Goal: Information Seeking & Learning: Learn about a topic

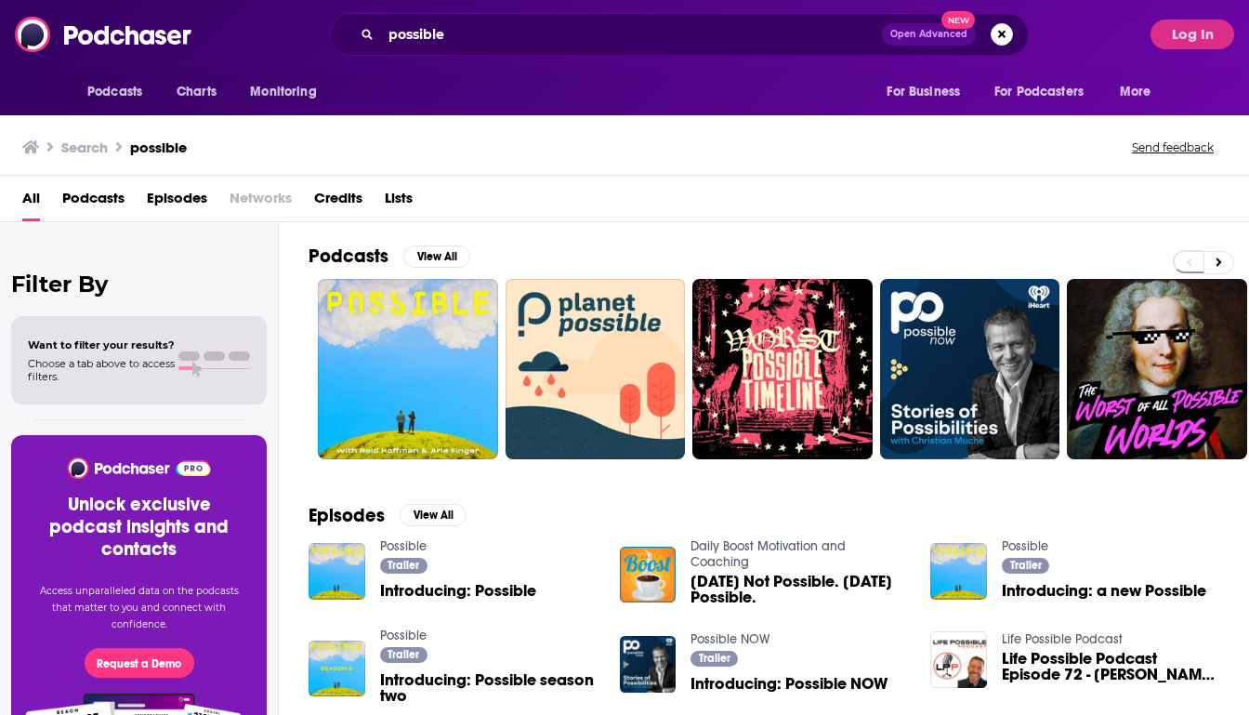
click at [690, 9] on div "Podcasts Charts Monitoring possible Open Advanced New For Business For Podcaste…" at bounding box center [624, 34] width 1249 height 69
click at [690, 17] on div "possible Open Advanced New" at bounding box center [679, 34] width 699 height 43
click at [690, 22] on input "possible" at bounding box center [631, 35] width 501 height 30
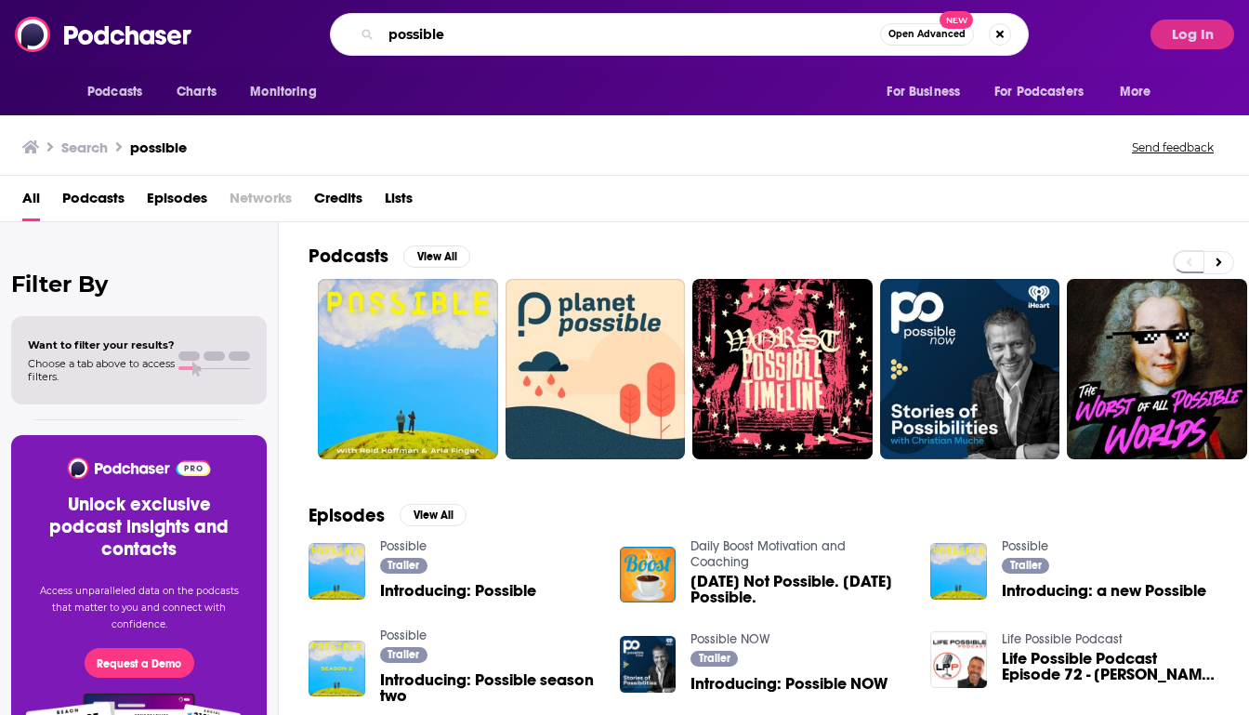
click at [690, 23] on input "possible" at bounding box center [630, 35] width 499 height 30
type input "clinical trialblazers"
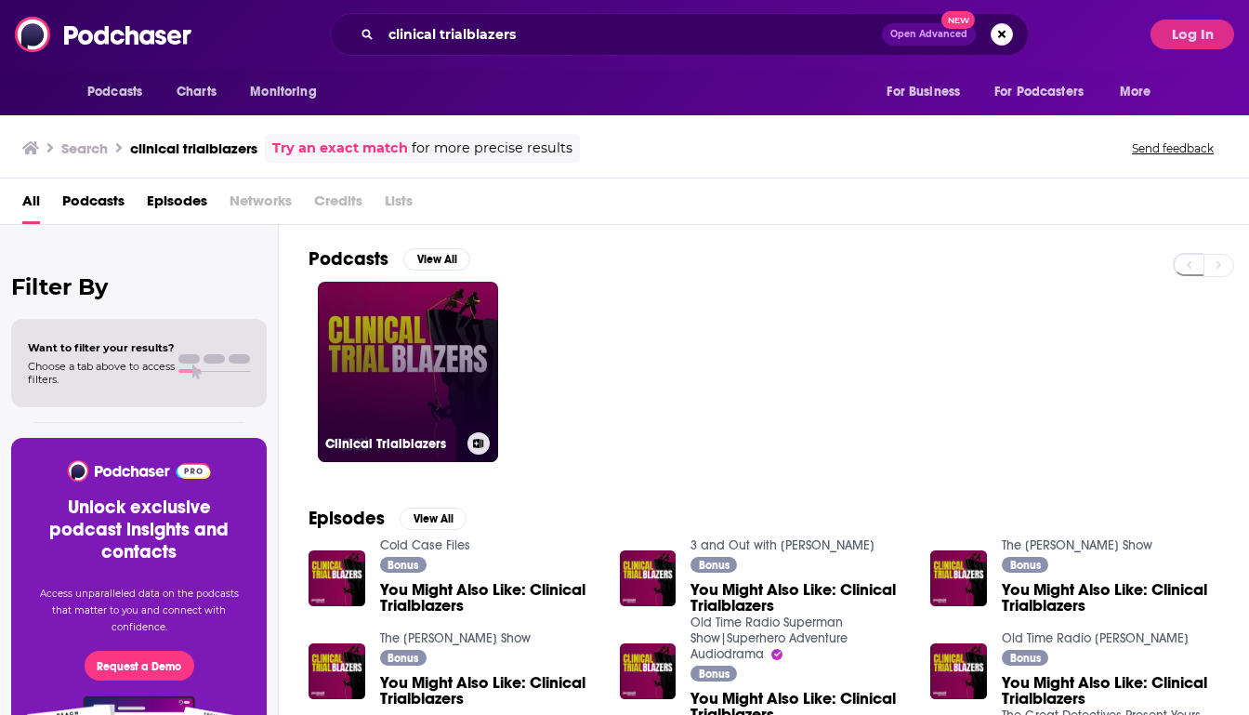
click at [392, 417] on link "Clinical Trialblazers" at bounding box center [408, 372] width 180 height 180
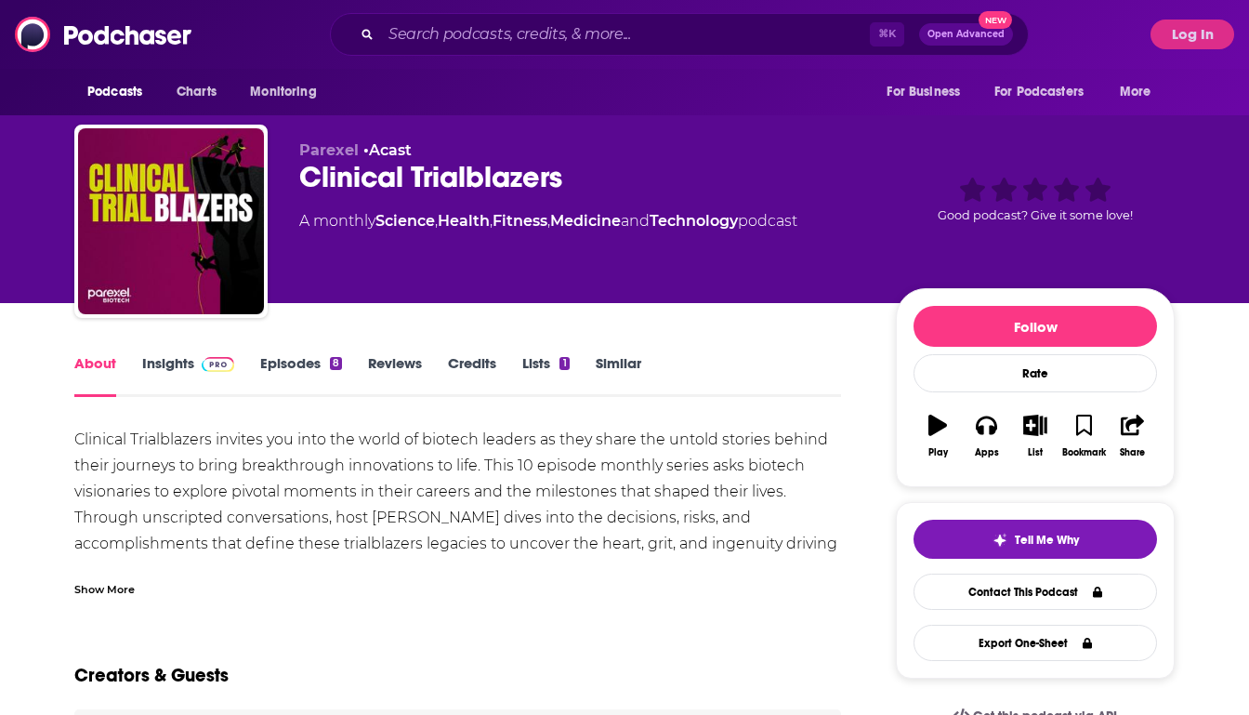
click at [392, 368] on link "Reviews" at bounding box center [395, 375] width 54 height 43
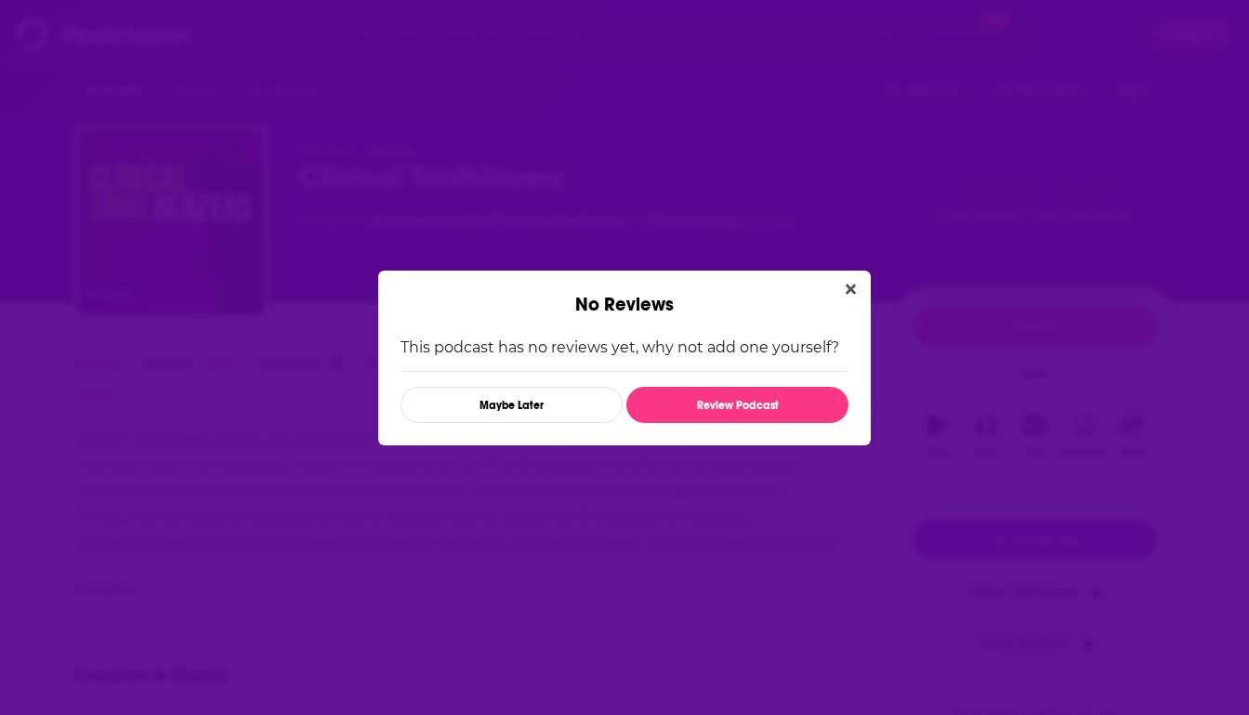
click at [866, 282] on div "No Reviews" at bounding box center [624, 293] width 493 height 46
click at [854, 282] on icon "Close" at bounding box center [851, 289] width 10 height 15
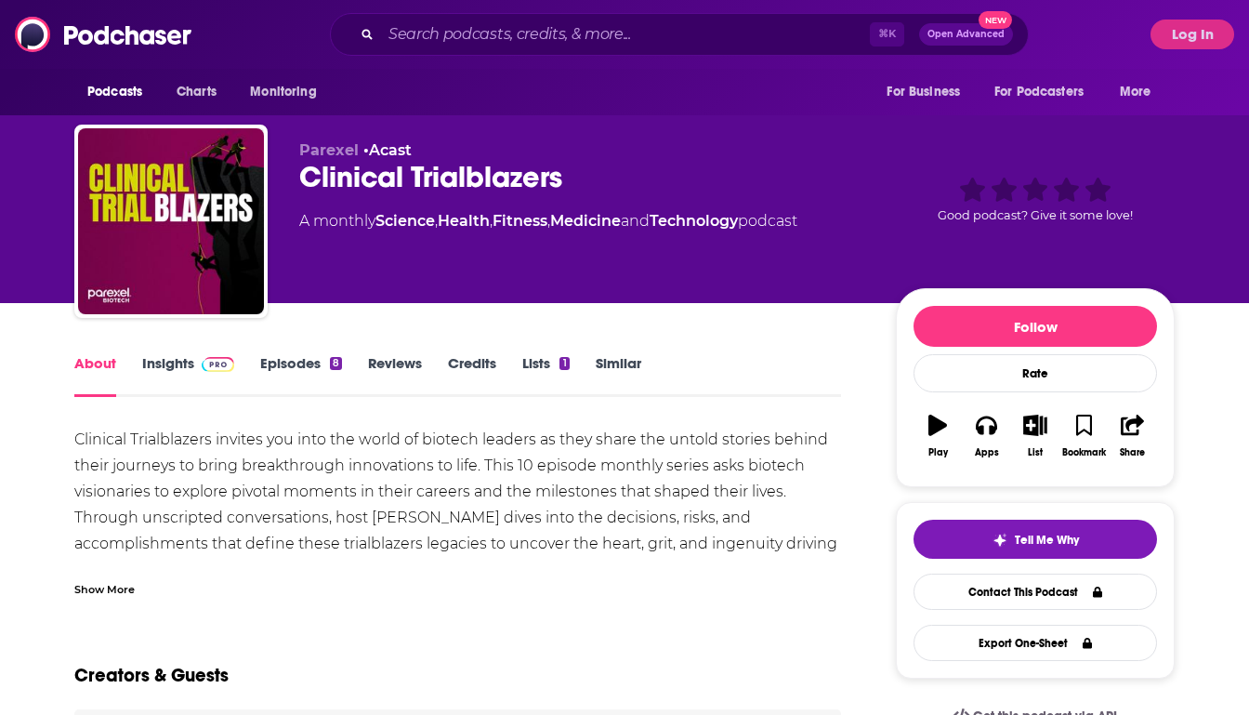
click at [105, 597] on div "Show More" at bounding box center [104, 588] width 60 height 18
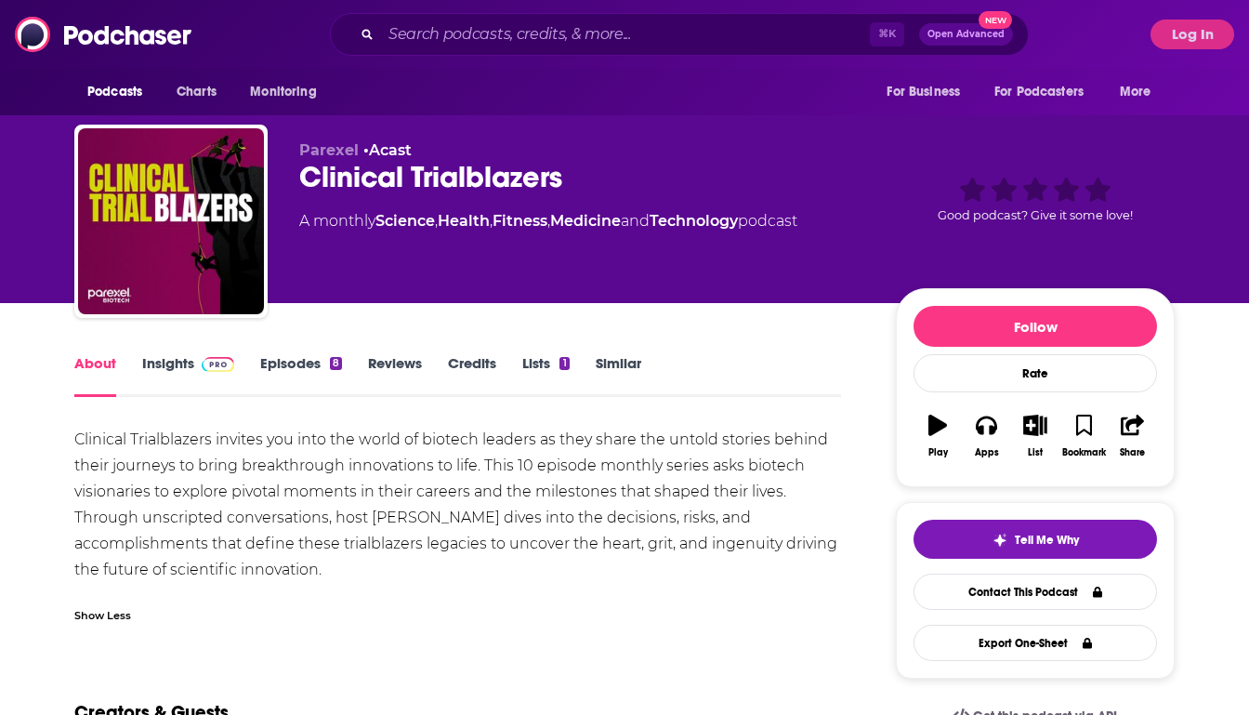
click at [161, 388] on link "Insights" at bounding box center [188, 375] width 92 height 43
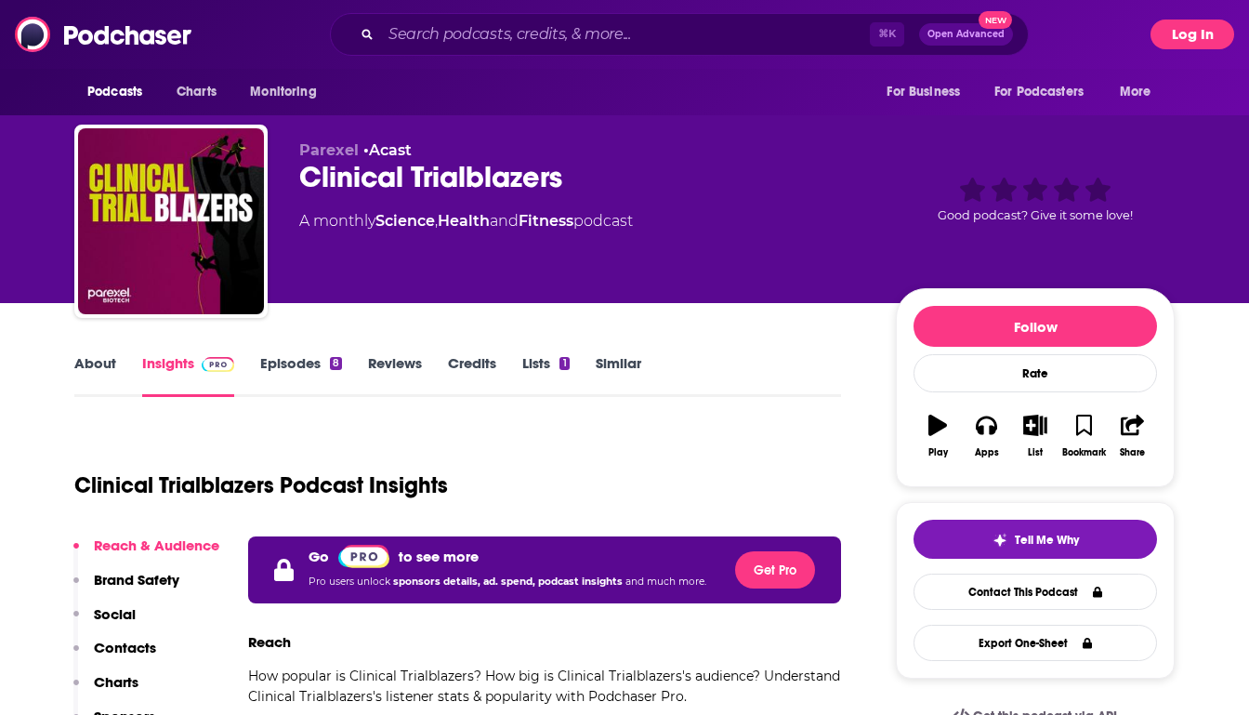
click at [1208, 35] on button "Log In" at bounding box center [1193, 35] width 84 height 30
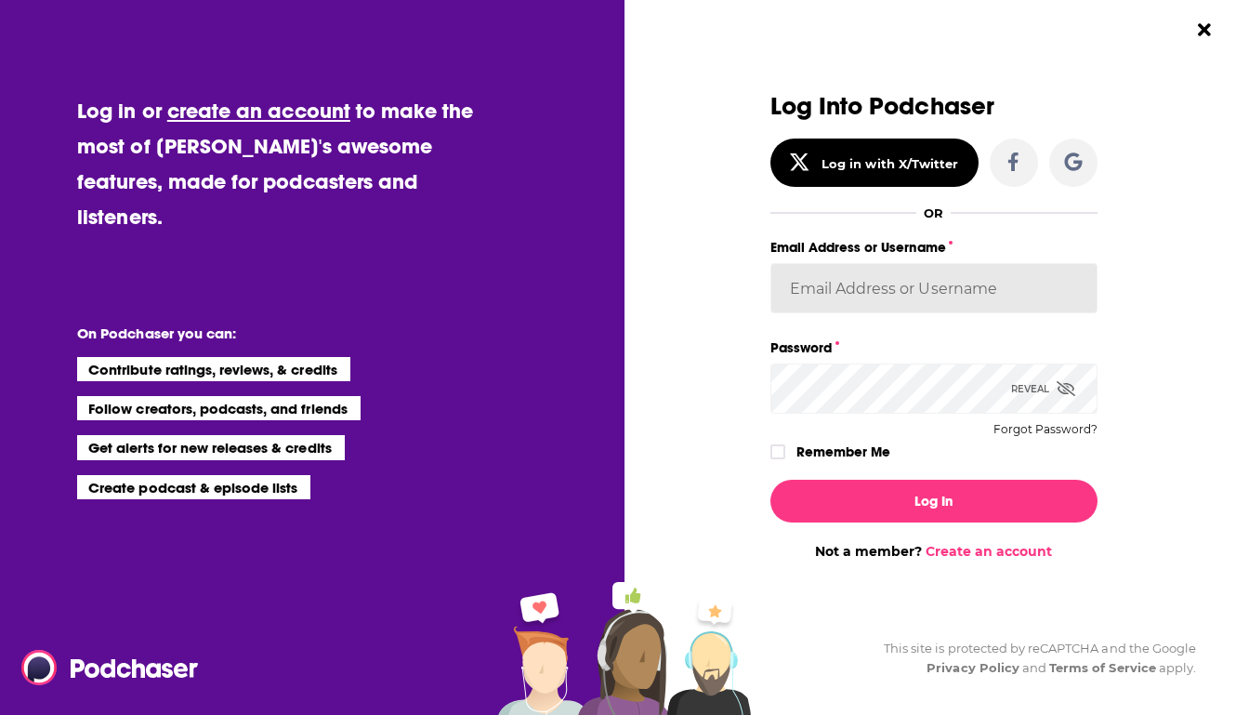
click at [849, 301] on input "Email Address or Username" at bounding box center [933, 288] width 327 height 50
type input "[PERSON_NAME][EMAIL_ADDRESS][DOMAIN_NAME]"
click at [1063, 393] on icon "Dialog" at bounding box center [1066, 388] width 19 height 15
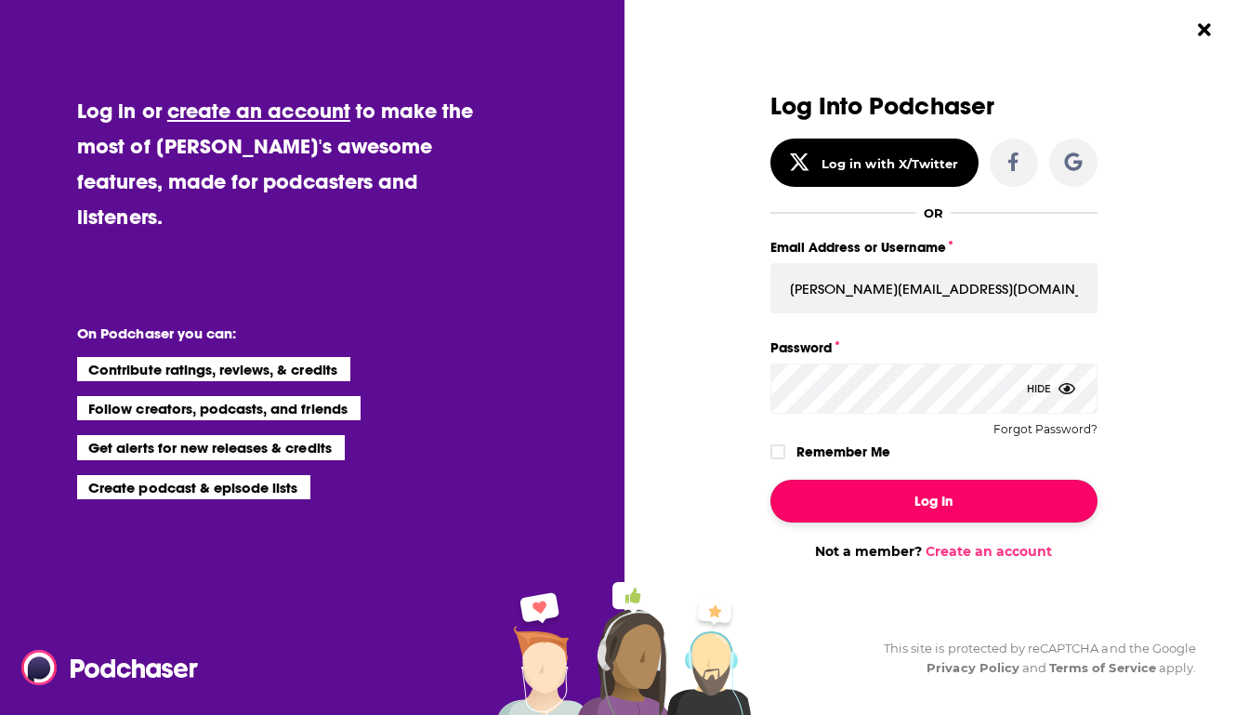
click at [909, 497] on button "Log In" at bounding box center [933, 501] width 327 height 43
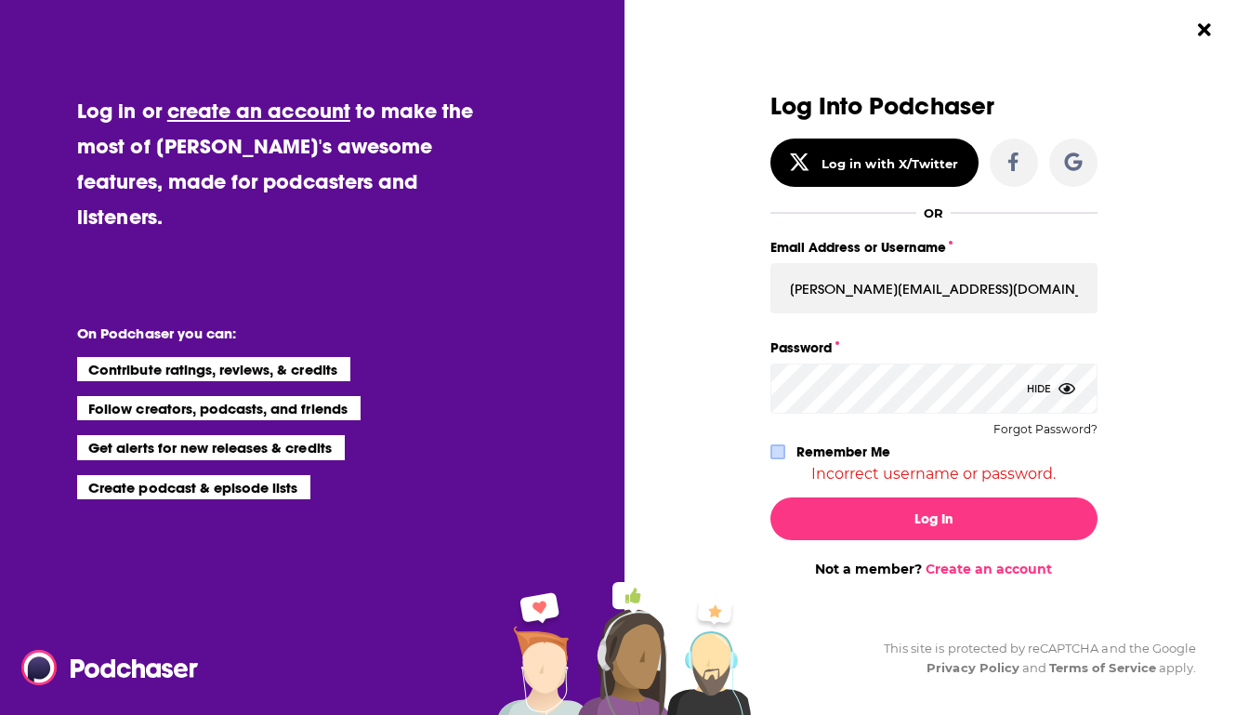
click at [781, 445] on label "Dialog" at bounding box center [777, 451] width 15 height 15
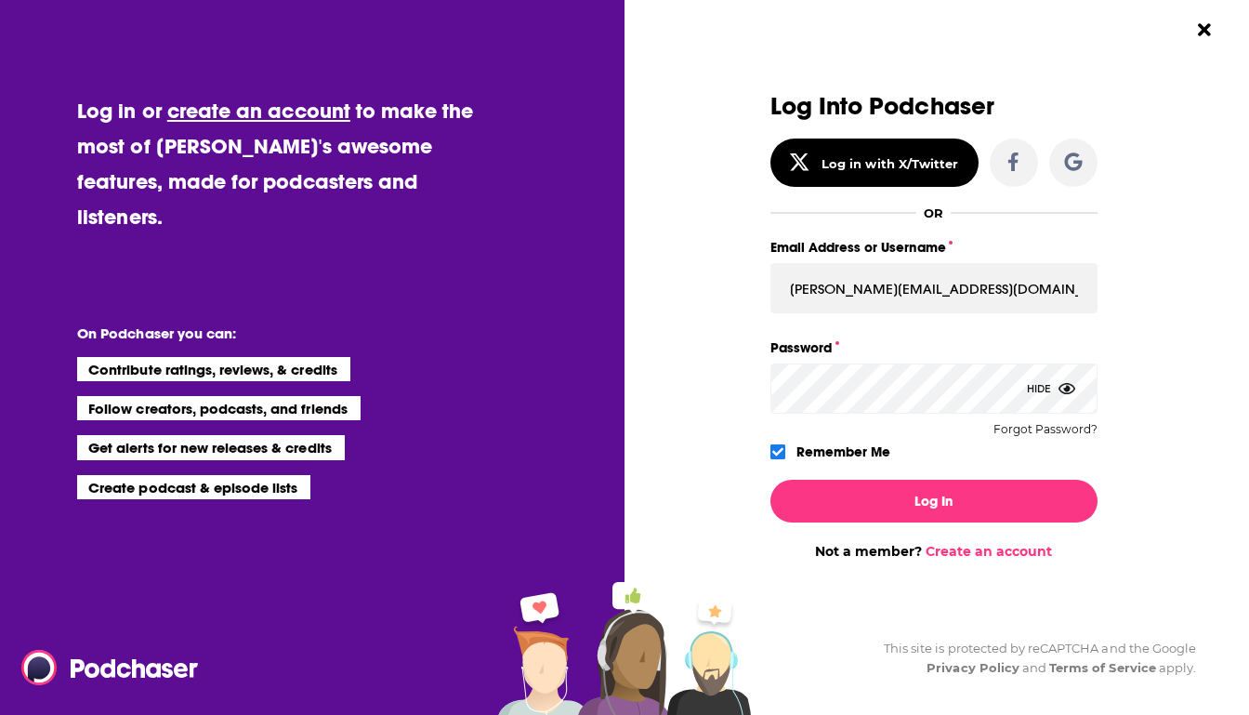
click at [770, 480] on button "Log In" at bounding box center [933, 501] width 327 height 43
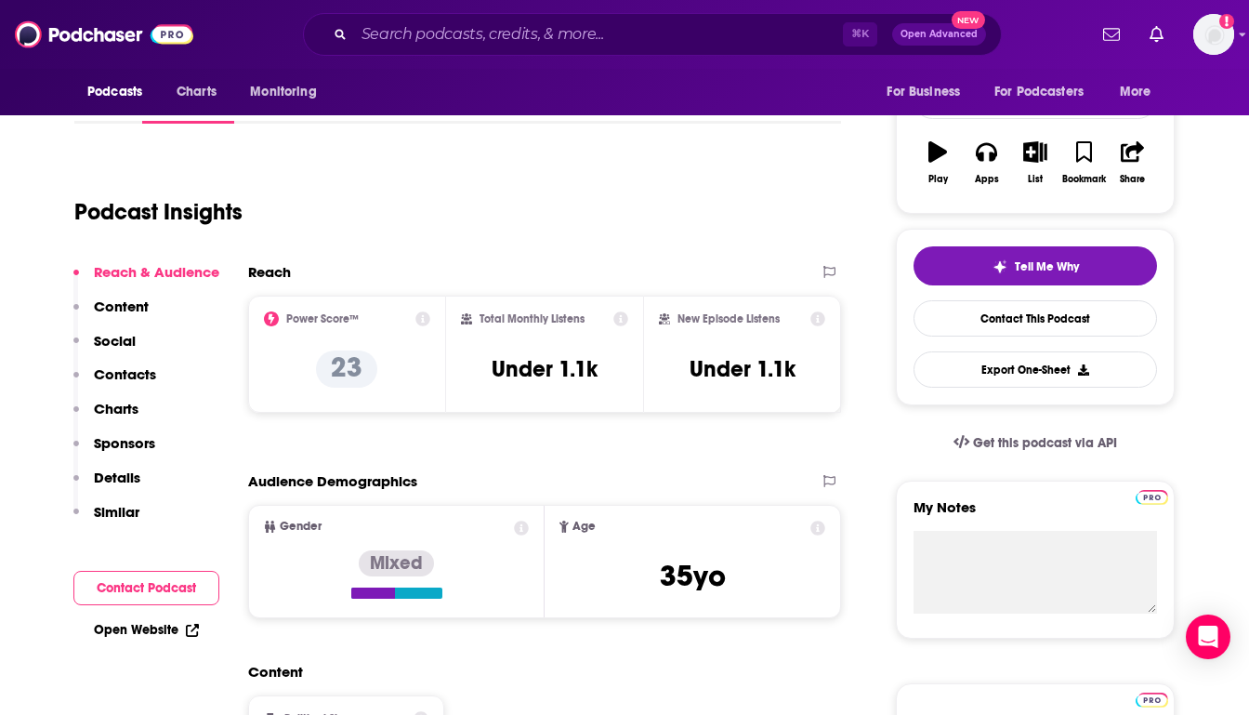
scroll to position [295, 0]
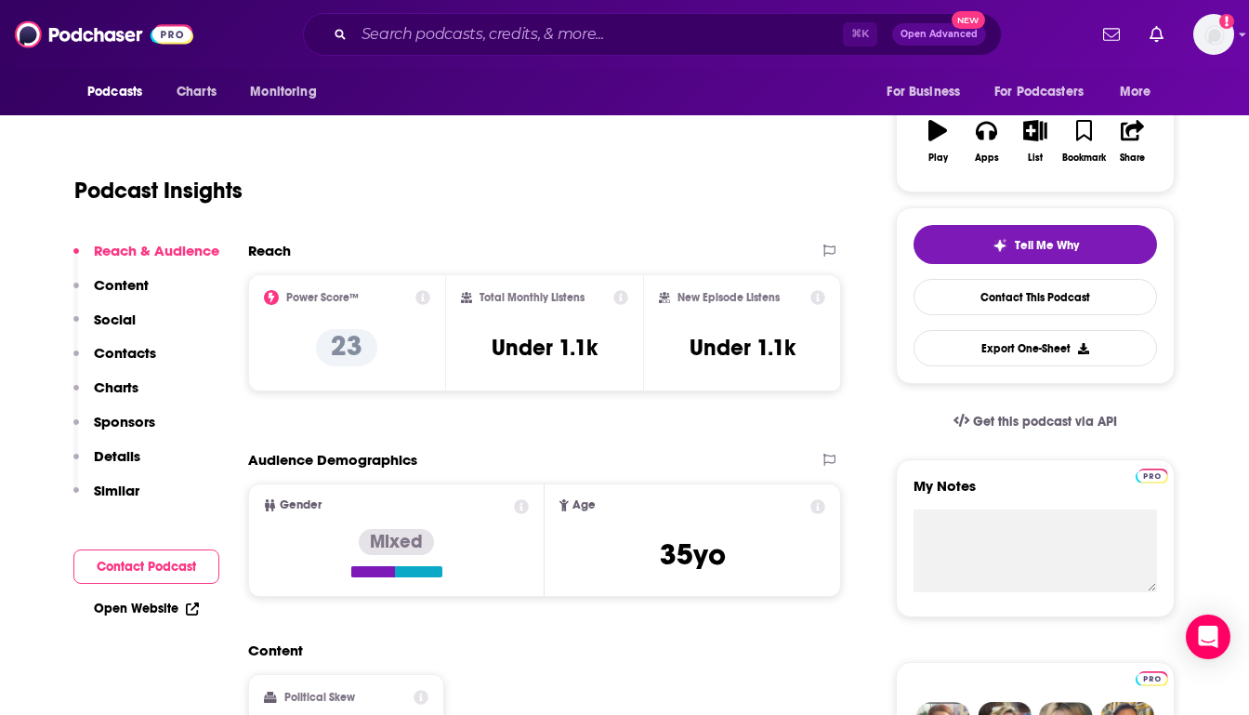
click at [117, 396] on button "Charts" at bounding box center [105, 395] width 65 height 34
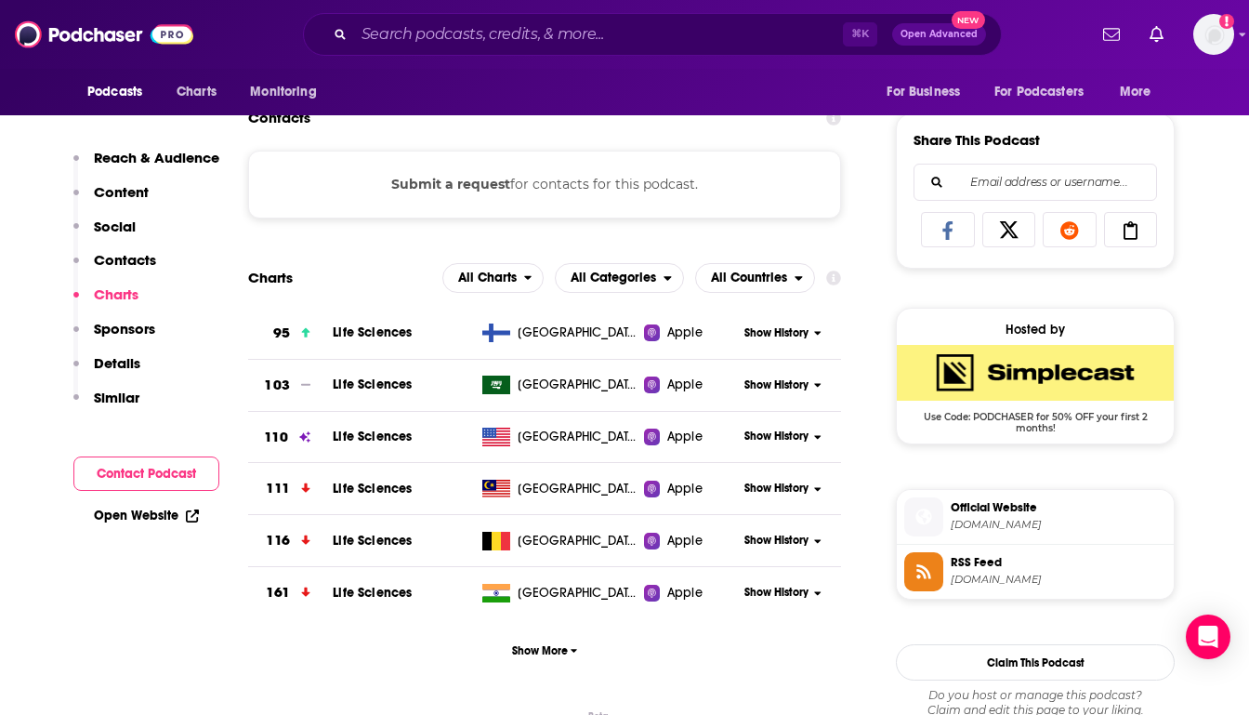
scroll to position [1126, 0]
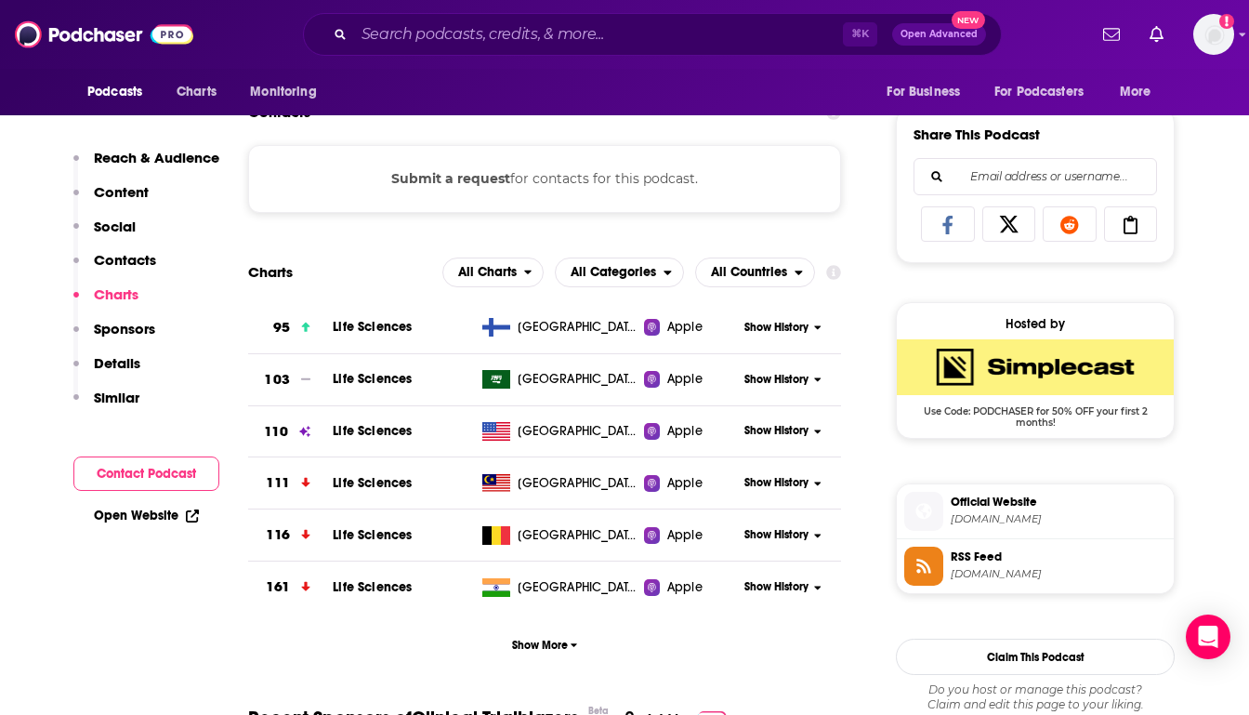
click at [732, 426] on div "Apple" at bounding box center [691, 431] width 94 height 19
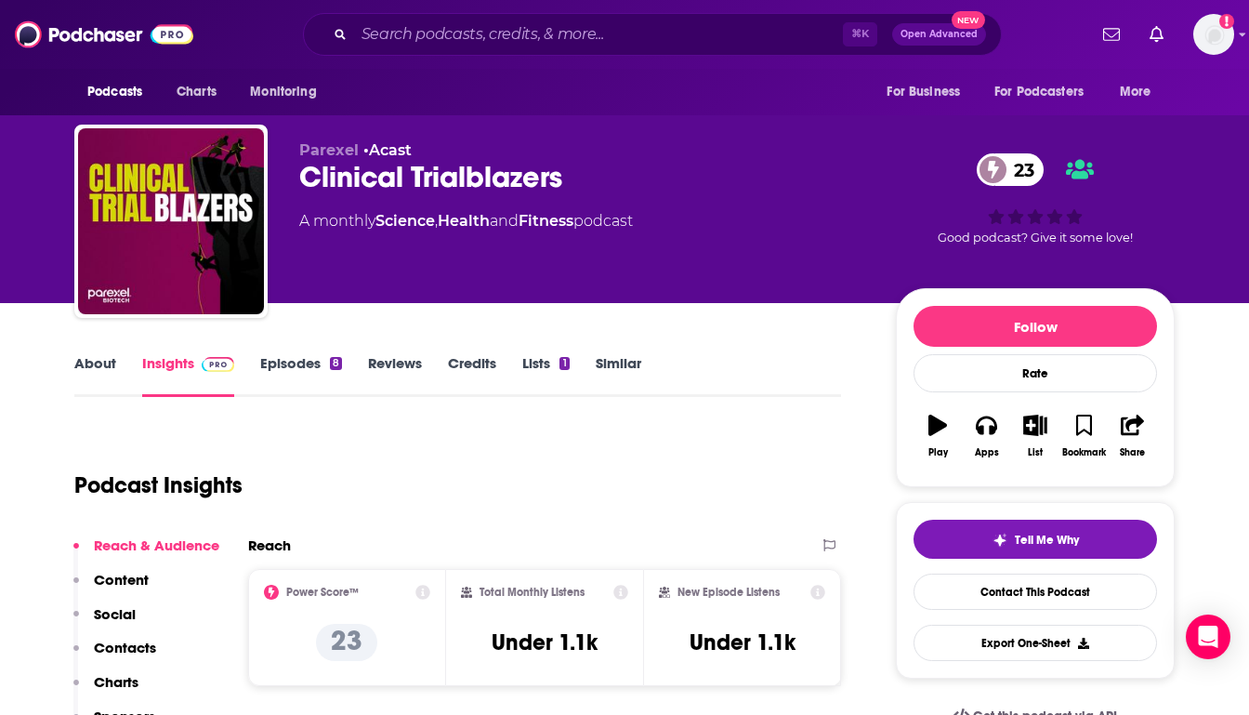
click at [112, 670] on button "Contacts" at bounding box center [114, 656] width 83 height 34
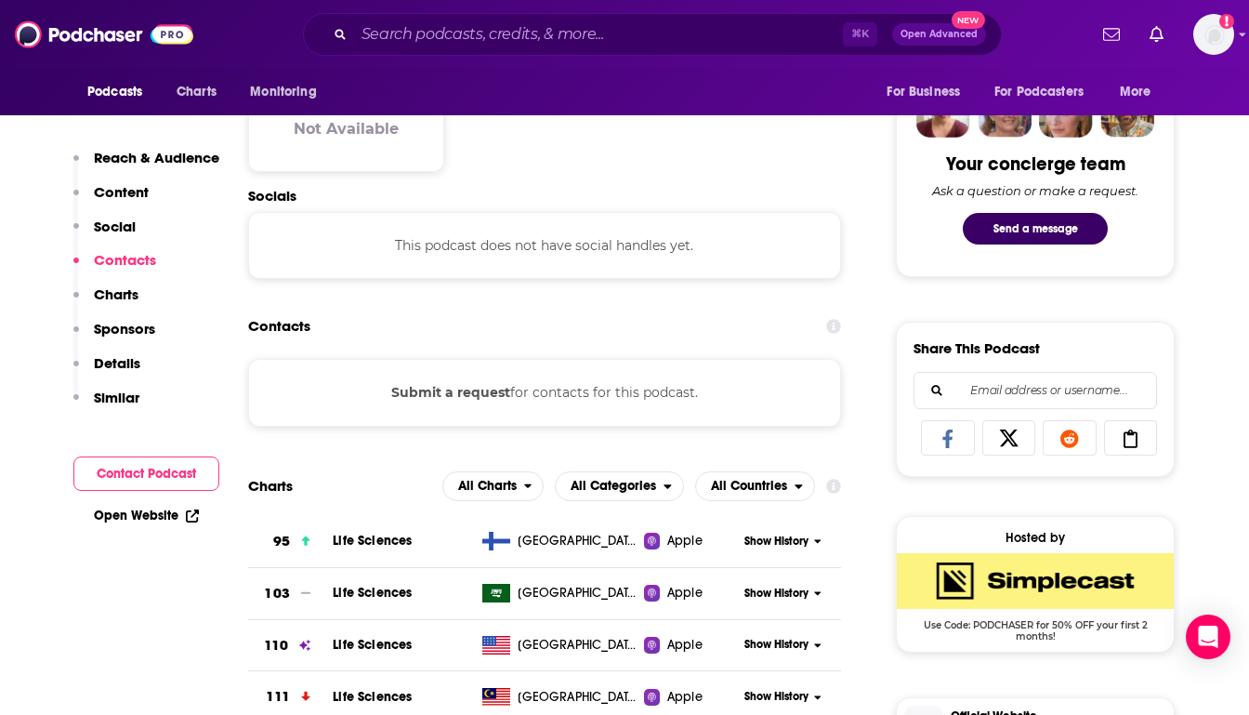
scroll to position [965, 0]
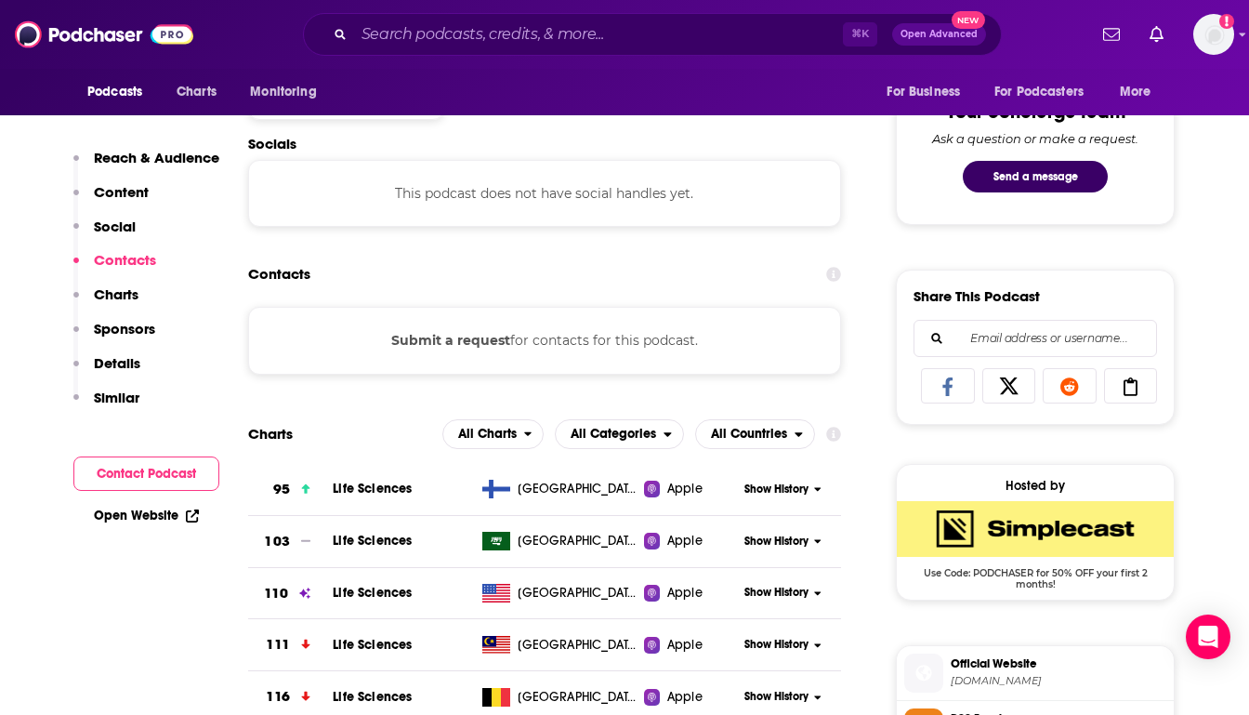
click at [372, 612] on td "Life Sciences" at bounding box center [403, 594] width 141 height 52
click at [347, 593] on span "Life Sciences" at bounding box center [372, 593] width 79 height 16
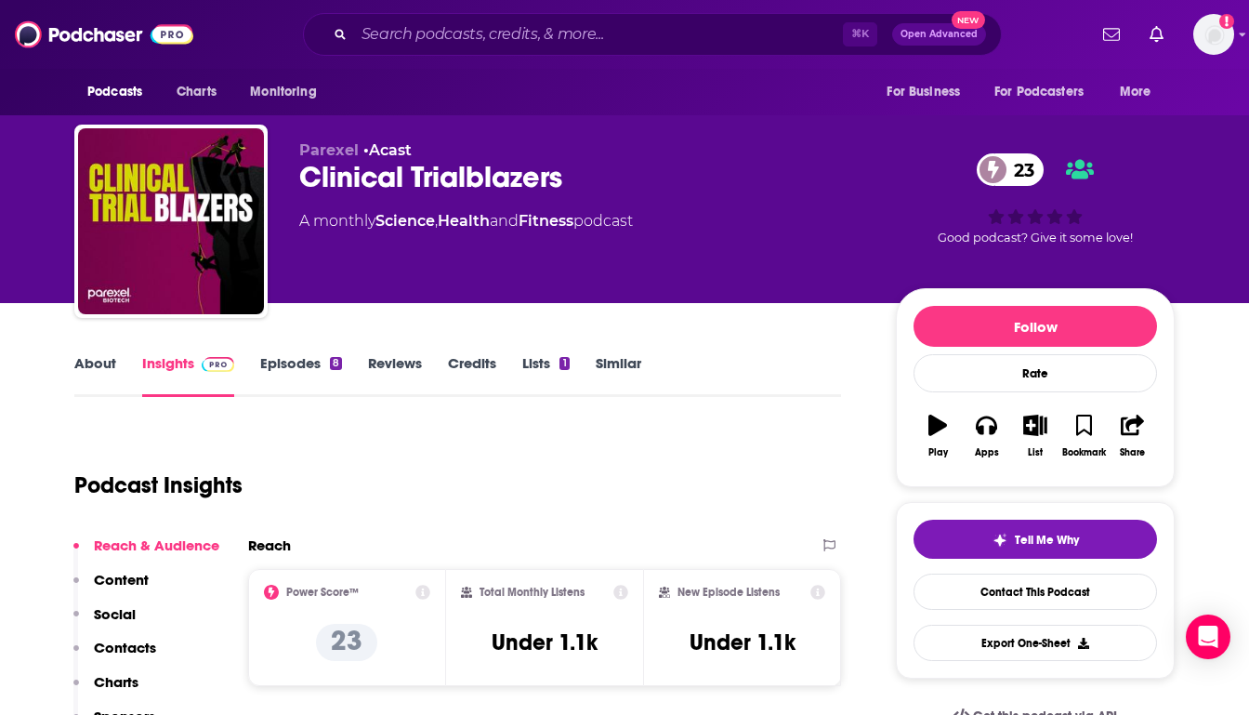
click at [114, 683] on p "Charts" at bounding box center [116, 682] width 45 height 18
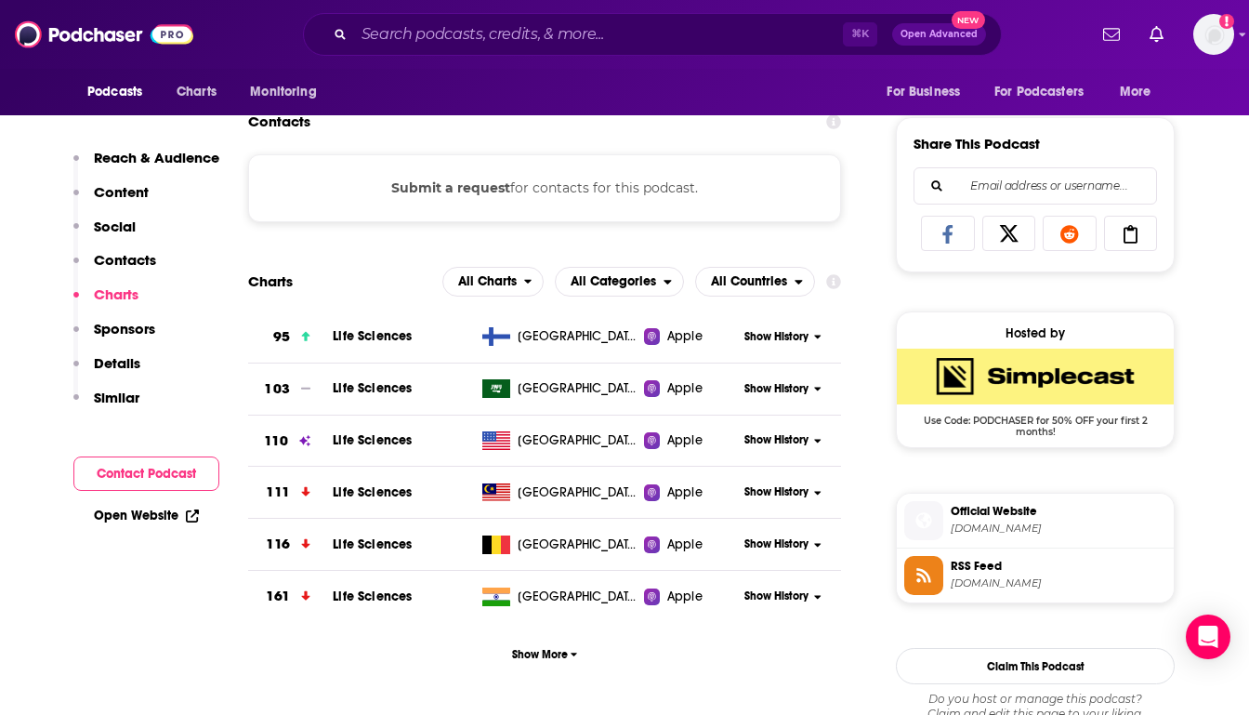
scroll to position [1126, 0]
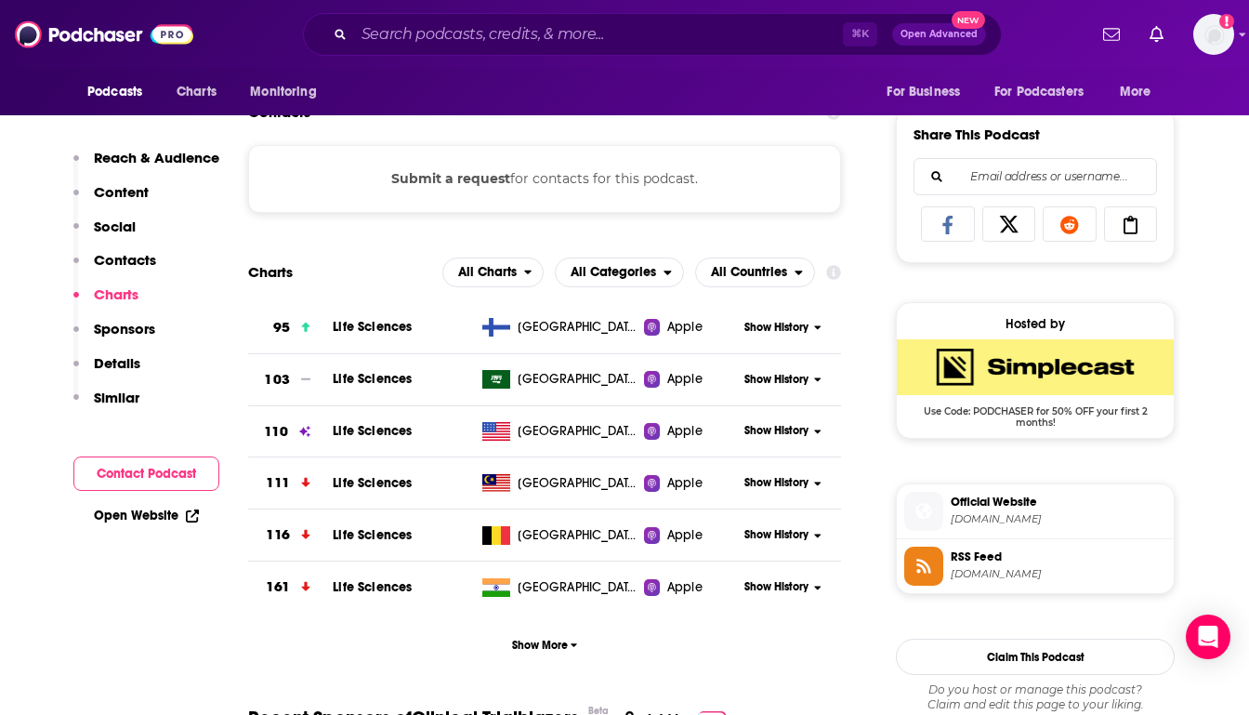
click at [822, 434] on button "Show History" at bounding box center [783, 431] width 89 height 16
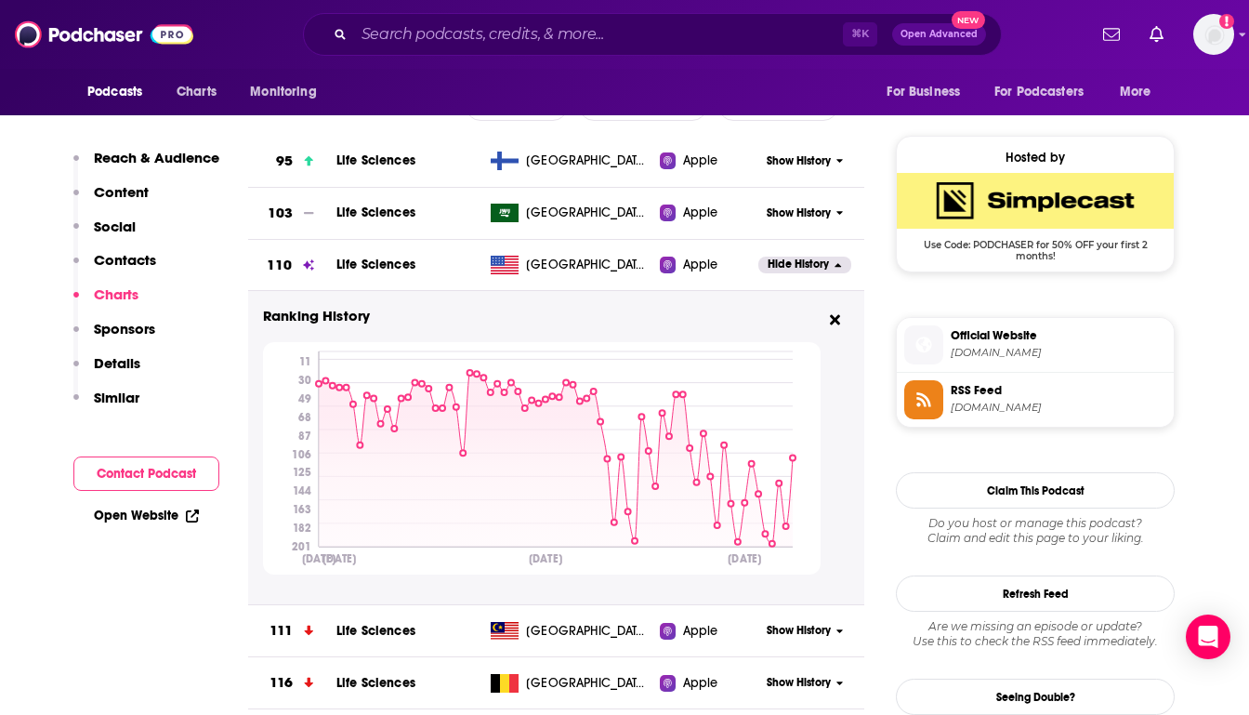
scroll to position [1294, 0]
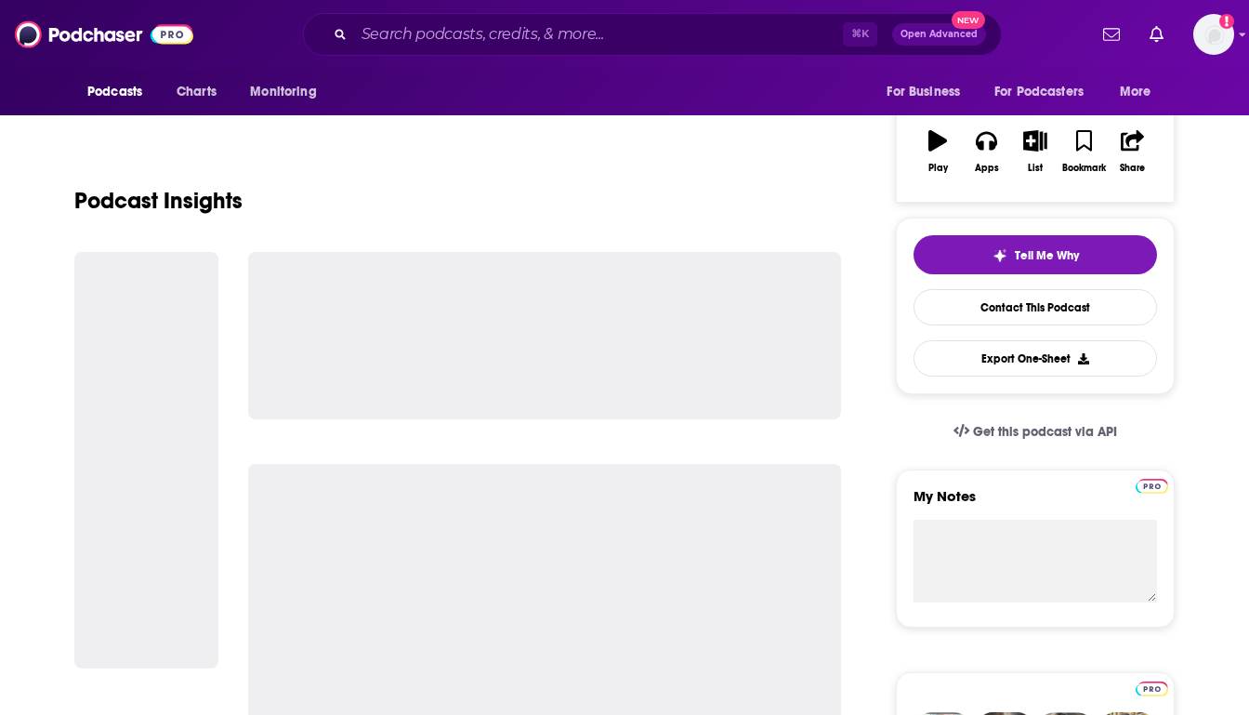
scroll to position [320, 0]
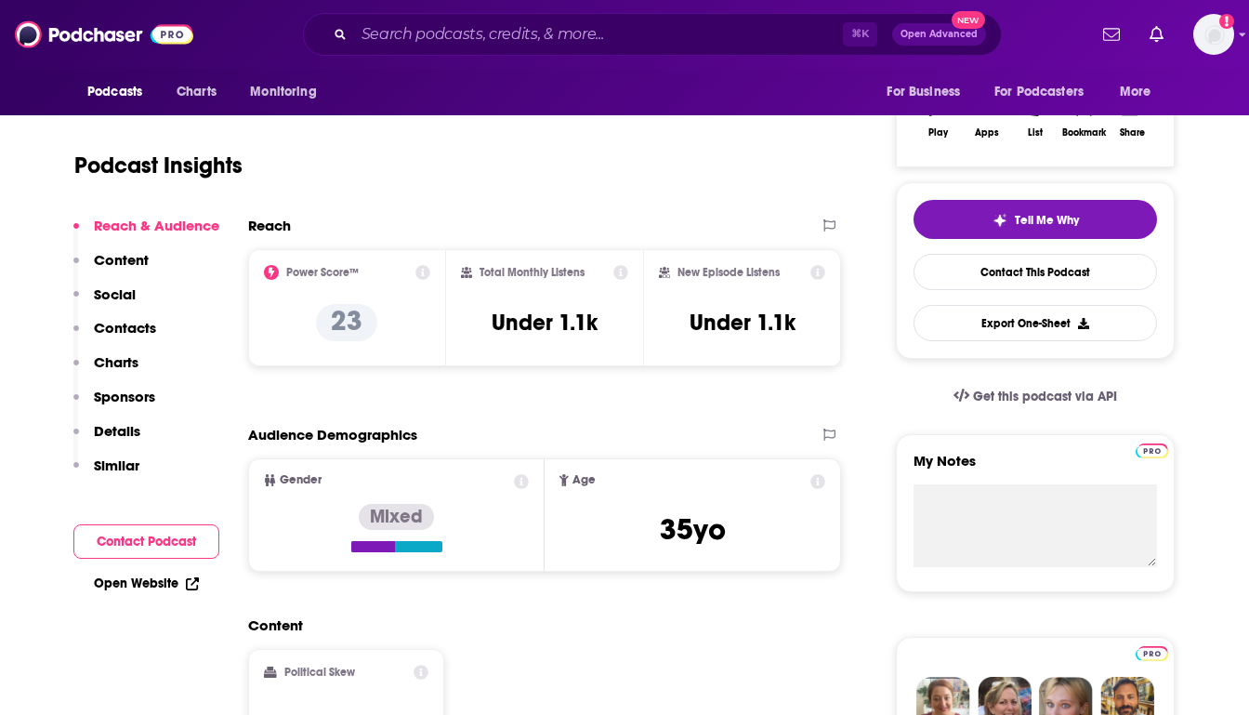
click at [121, 363] on p "Charts" at bounding box center [116, 362] width 45 height 18
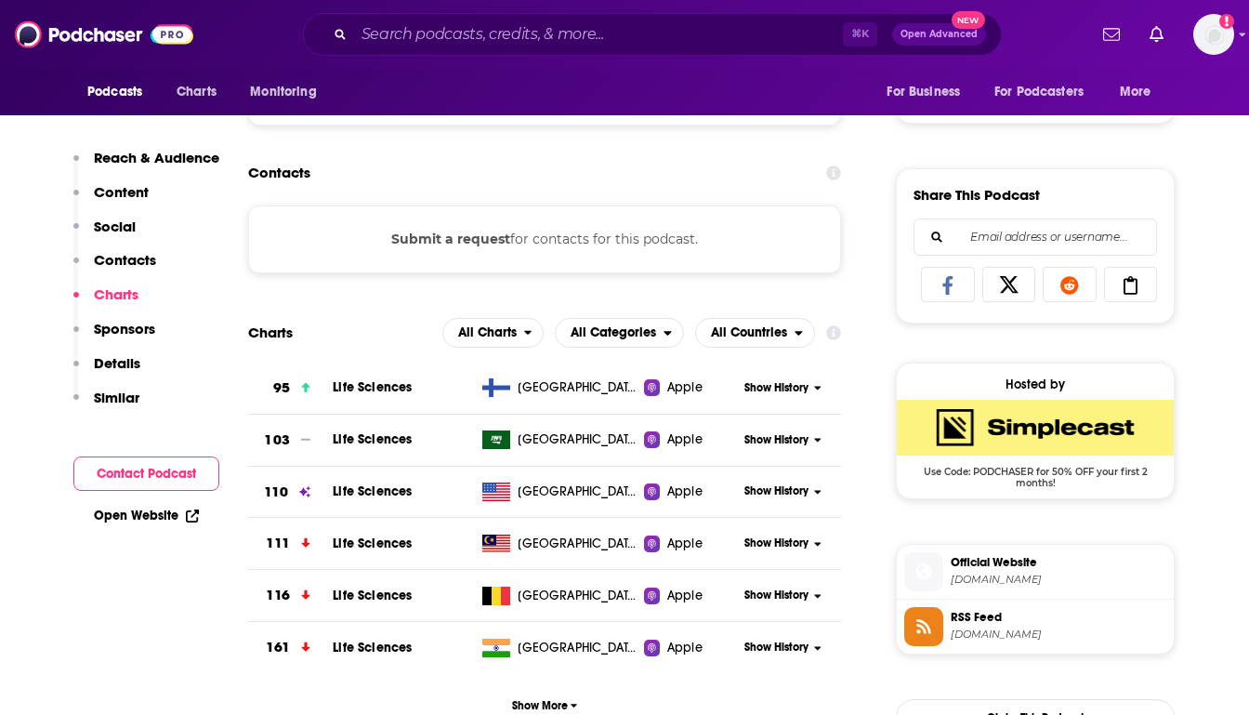
scroll to position [1126, 0]
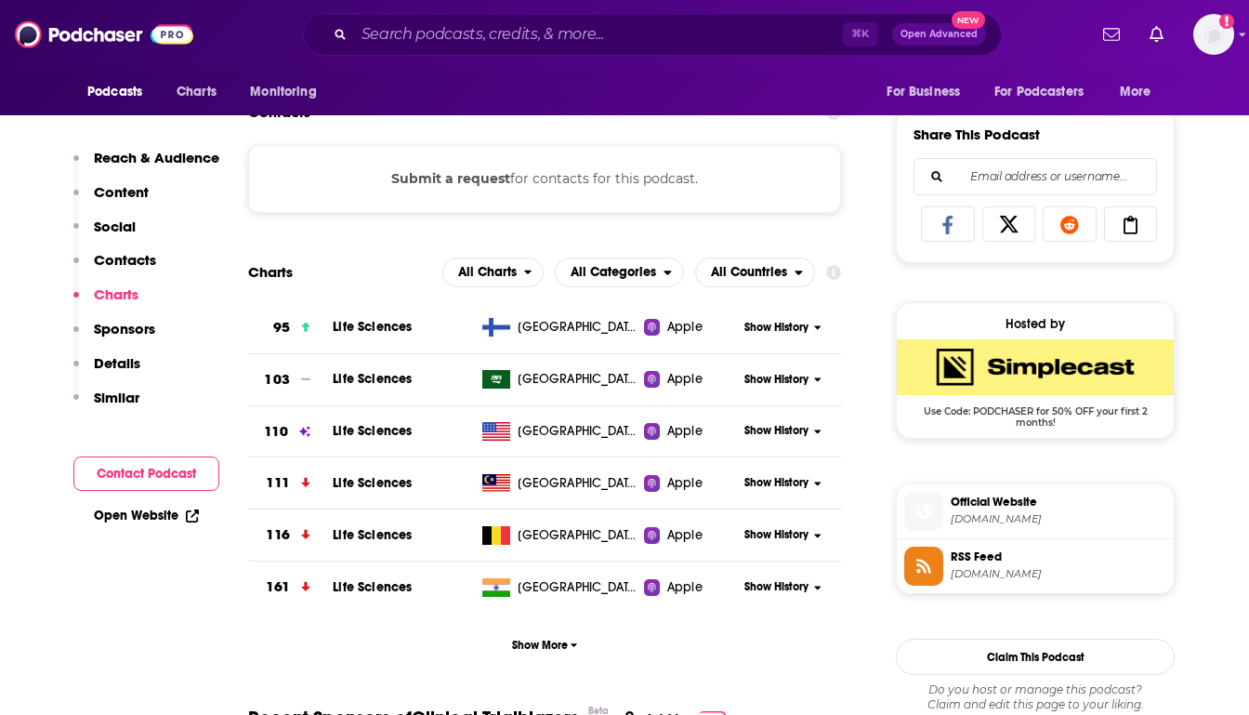
click at [772, 431] on span "Show History" at bounding box center [776, 431] width 64 height 16
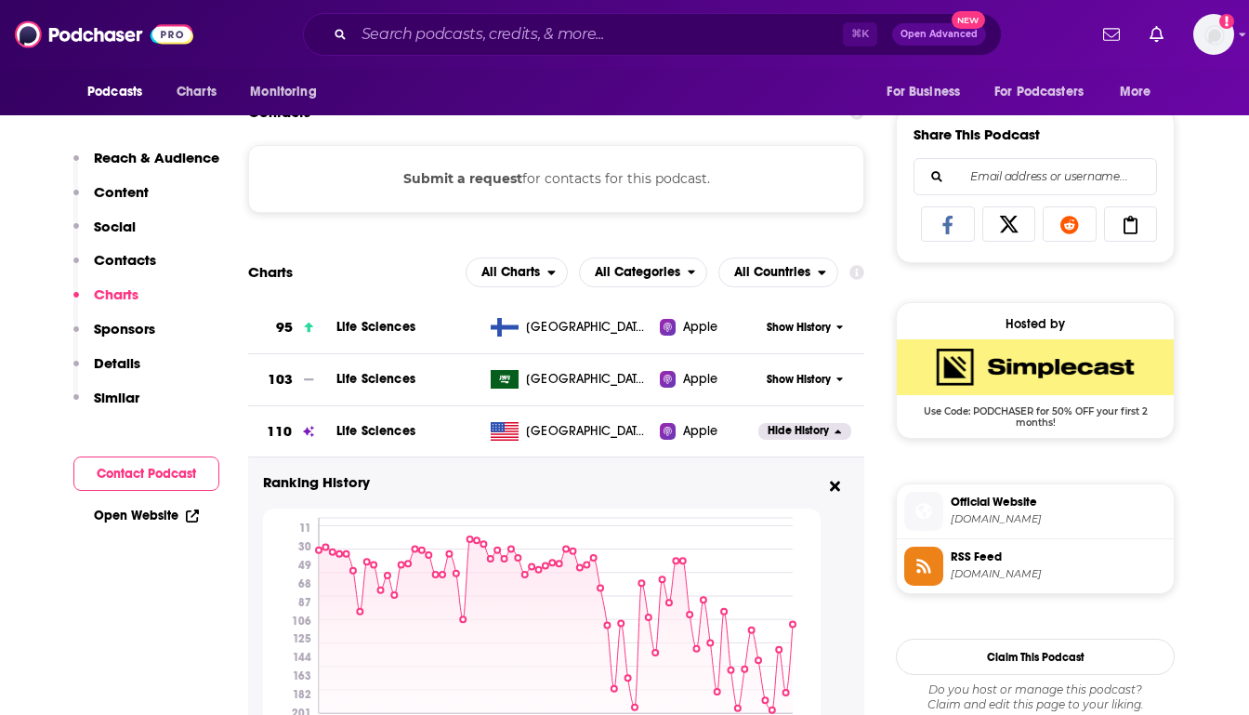
scroll to position [1509, 0]
